Goal: Information Seeking & Learning: Learn about a topic

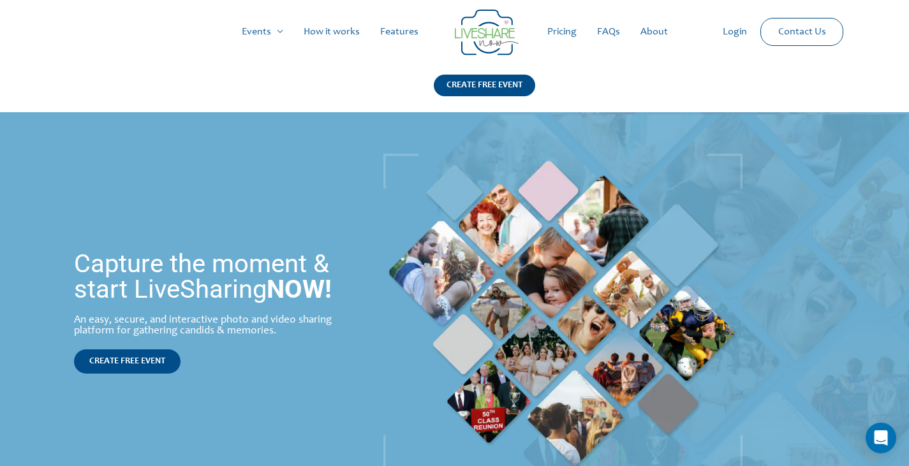
click at [552, 28] on link "Pricing" at bounding box center [562, 31] width 50 height 41
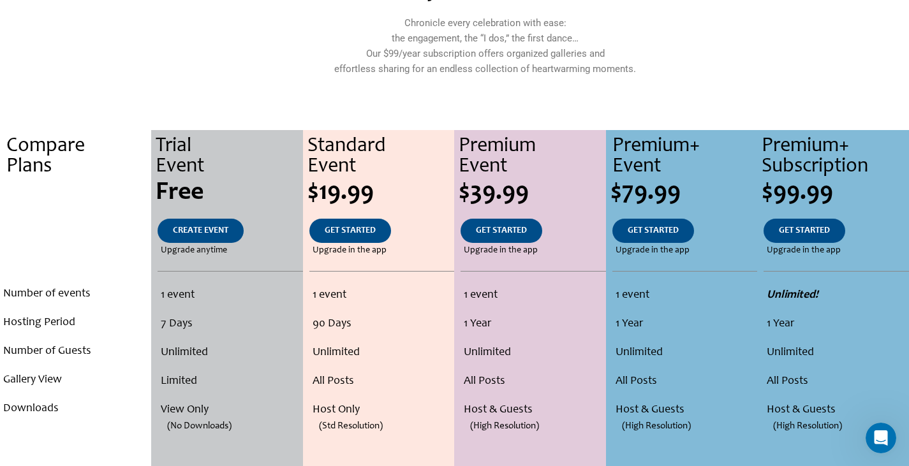
scroll to position [191, 0]
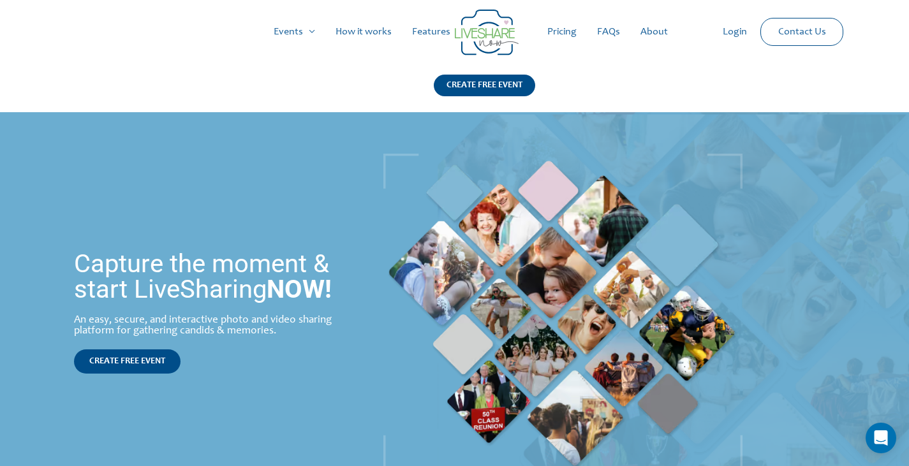
click at [568, 35] on link "Pricing" at bounding box center [562, 31] width 50 height 41
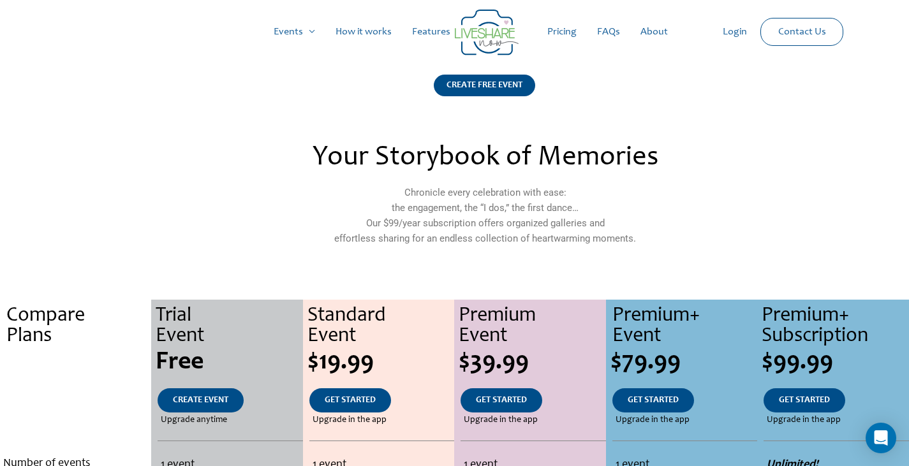
scroll to position [319, 0]
